Goal: Task Accomplishment & Management: Manage account settings

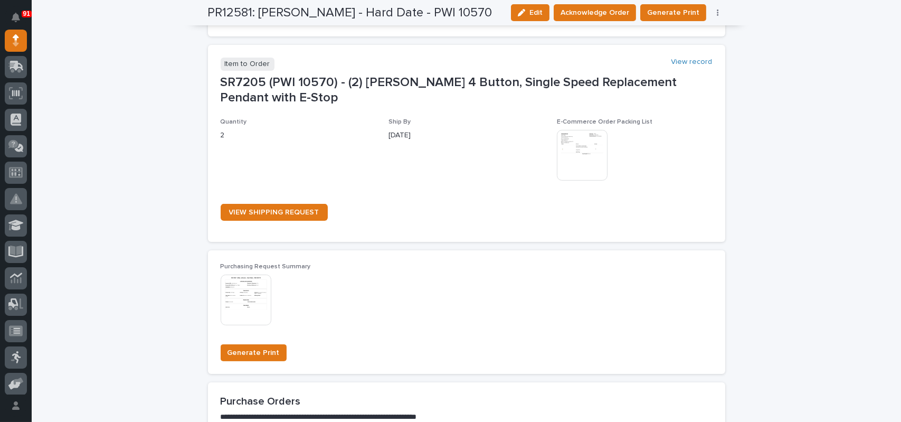
scroll to position [574, 0]
click at [587, 142] on img at bounding box center [582, 155] width 51 height 51
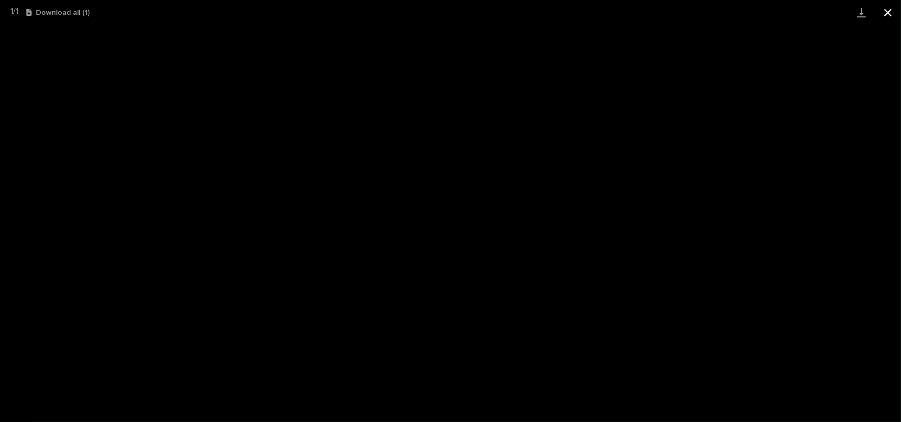
click at [882, 12] on button "Close gallery" at bounding box center [888, 12] width 26 height 25
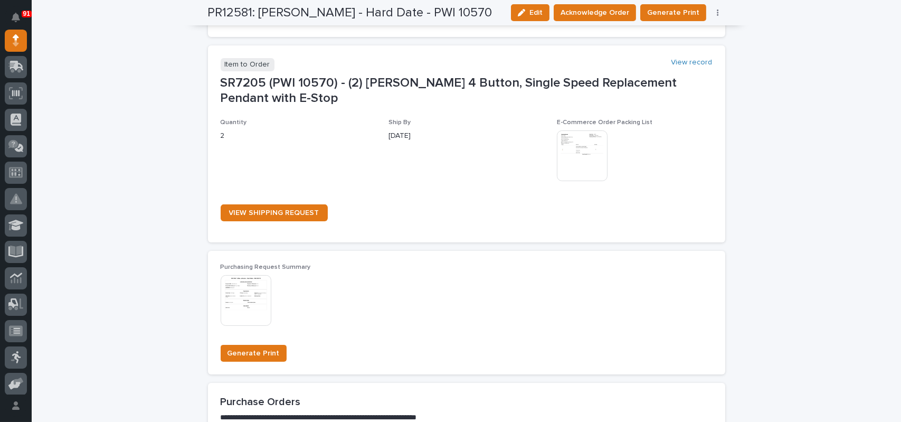
click at [752, 124] on div "**********" at bounding box center [467, 18] width 870 height 1065
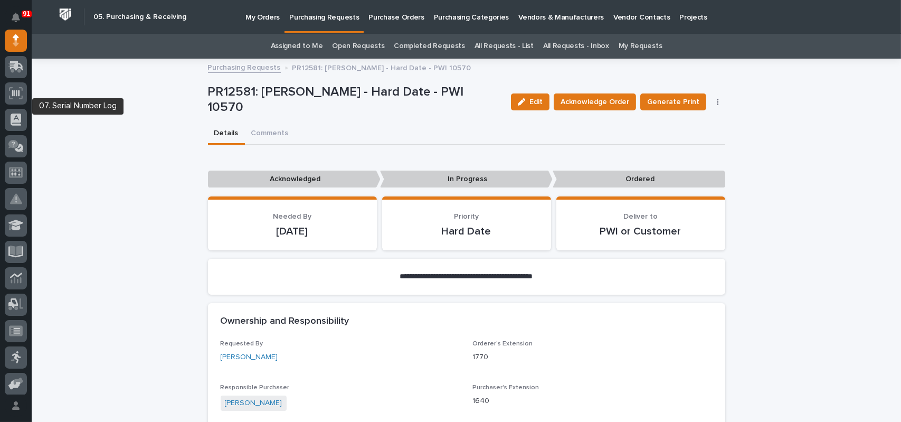
scroll to position [0, 0]
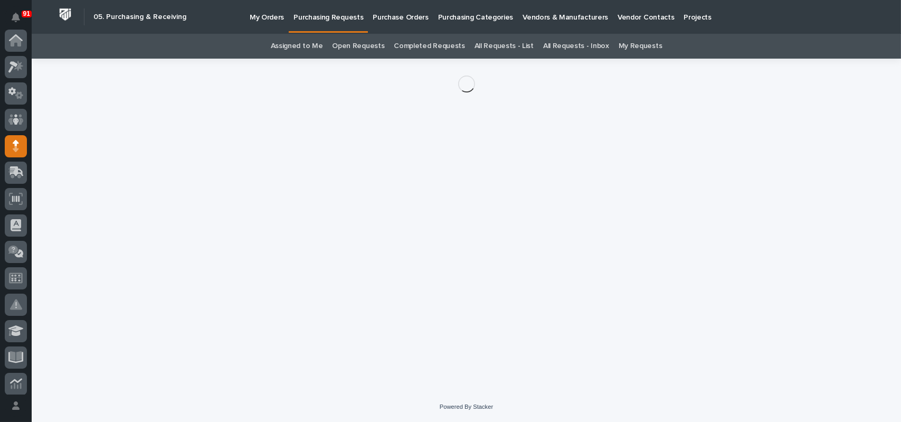
scroll to position [106, 0]
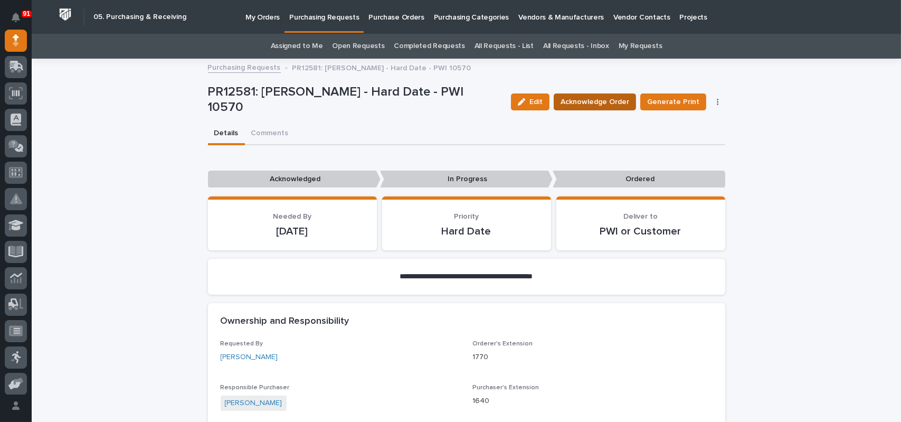
click at [590, 101] on span "Acknowledge Order" at bounding box center [595, 102] width 69 height 13
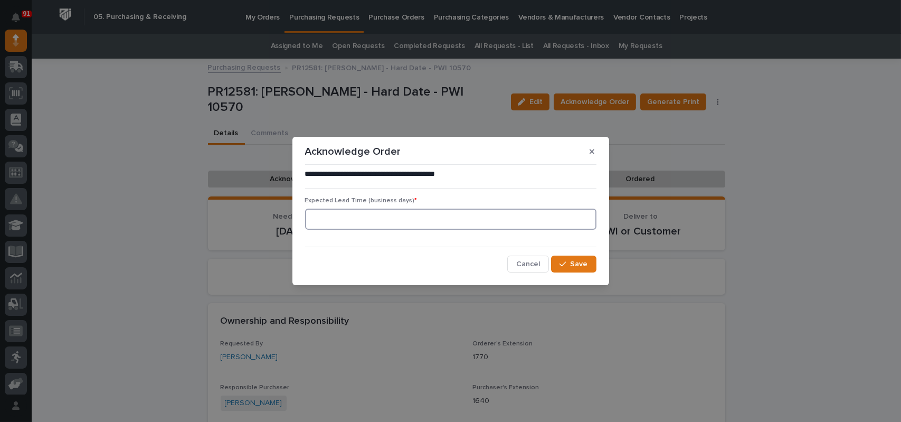
click at [500, 223] on input at bounding box center [450, 219] width 291 height 21
type input "1"
click at [559, 259] on button "Save" at bounding box center [573, 264] width 45 height 17
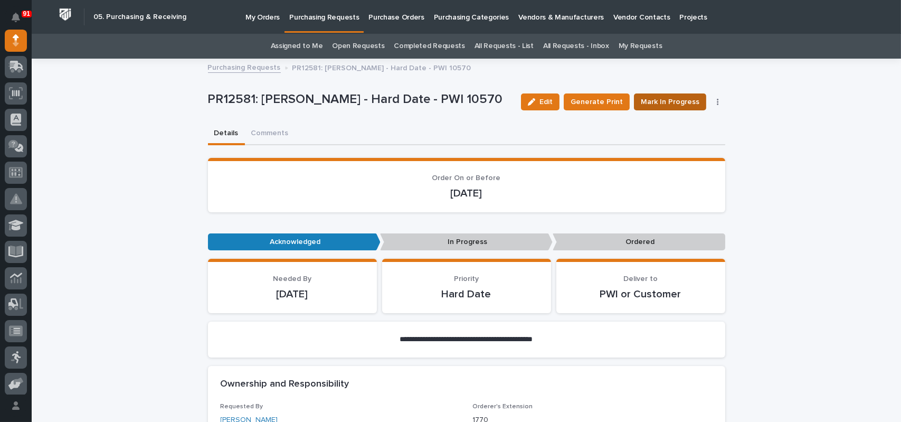
click at [666, 102] on span "Mark In Progress" at bounding box center [670, 102] width 59 height 13
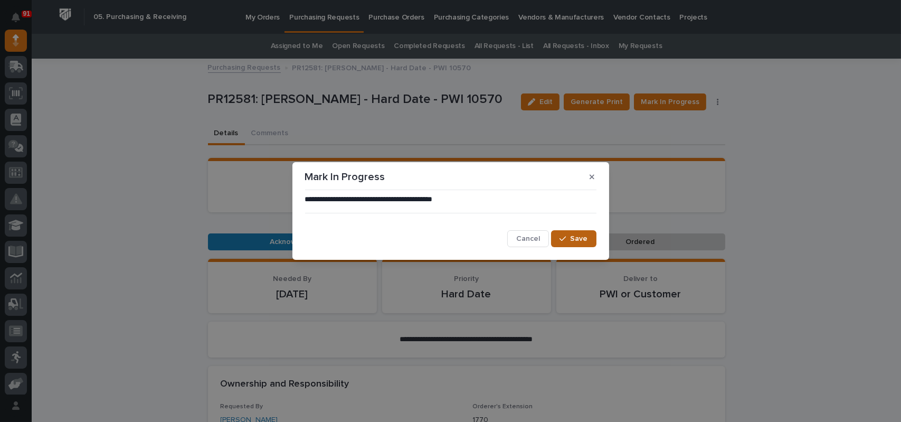
click at [576, 244] on button "Save" at bounding box center [573, 238] width 45 height 17
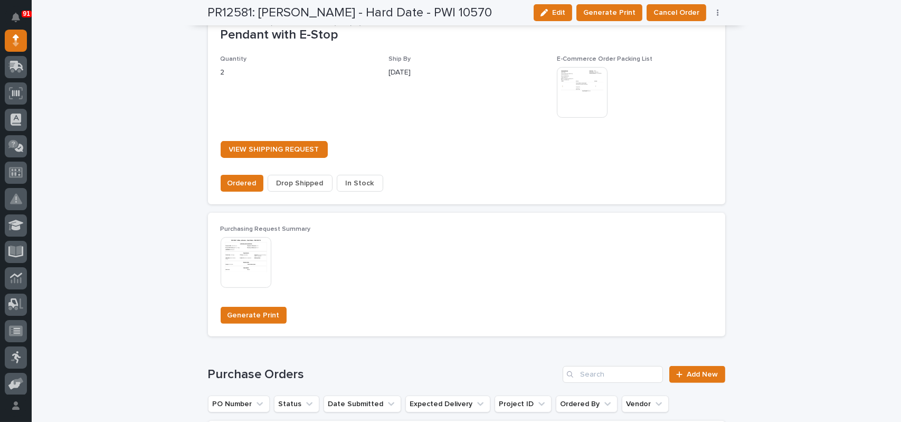
scroll to position [845, 0]
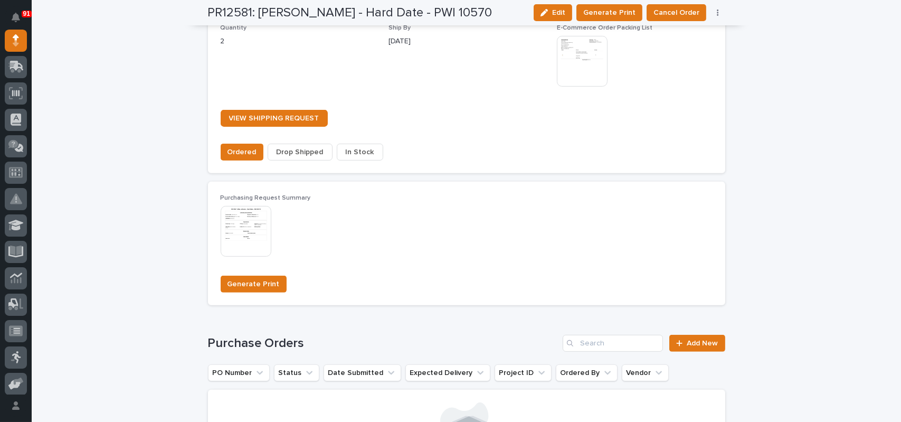
click at [346, 153] on span "In Stock" at bounding box center [360, 152] width 29 height 13
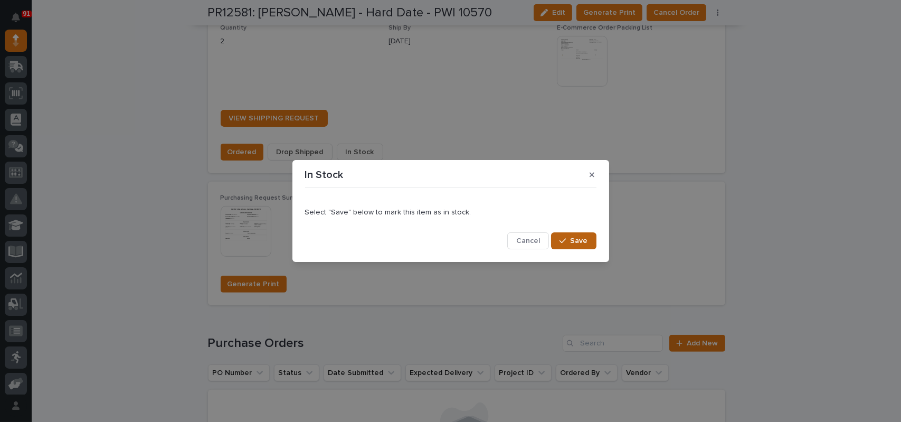
click at [570, 235] on button "Save" at bounding box center [573, 240] width 45 height 17
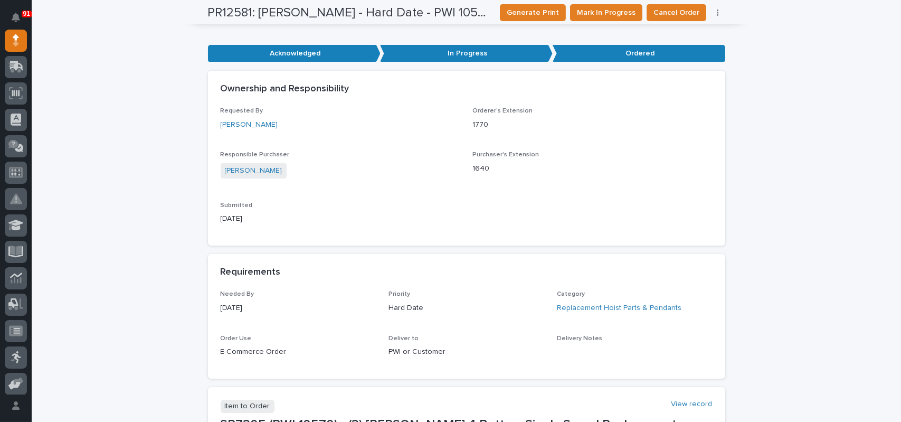
scroll to position [0, 0]
